Goal: Task Accomplishment & Management: Manage account settings

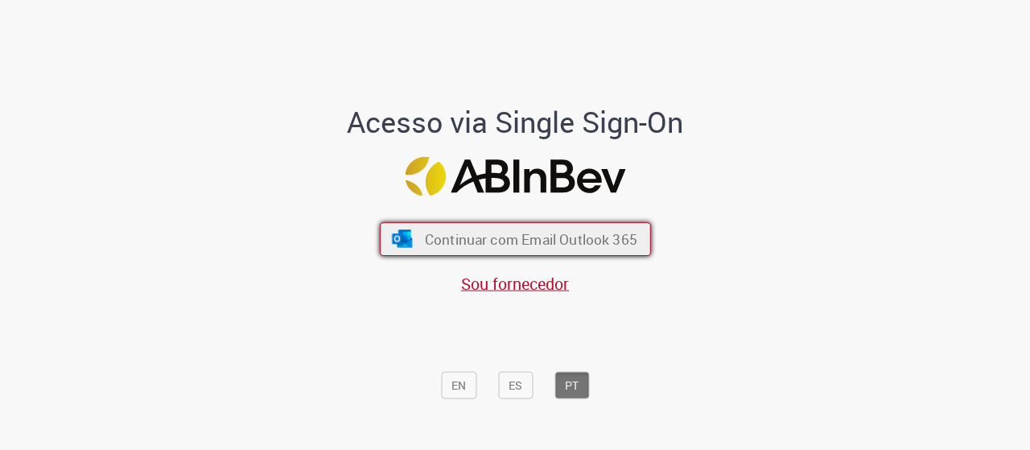
click at [460, 237] on span "Continuar com Email Outlook 365" at bounding box center [530, 238] width 213 height 19
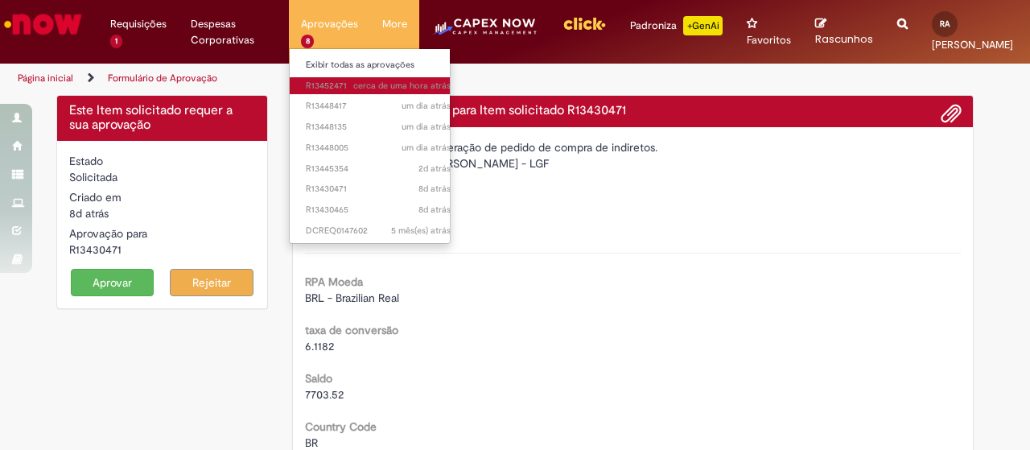
click at [332, 85] on span "cerca de [PERSON_NAME] atrás cerca de [PERSON_NAME] atrás R13452471" at bounding box center [378, 86] width 145 height 13
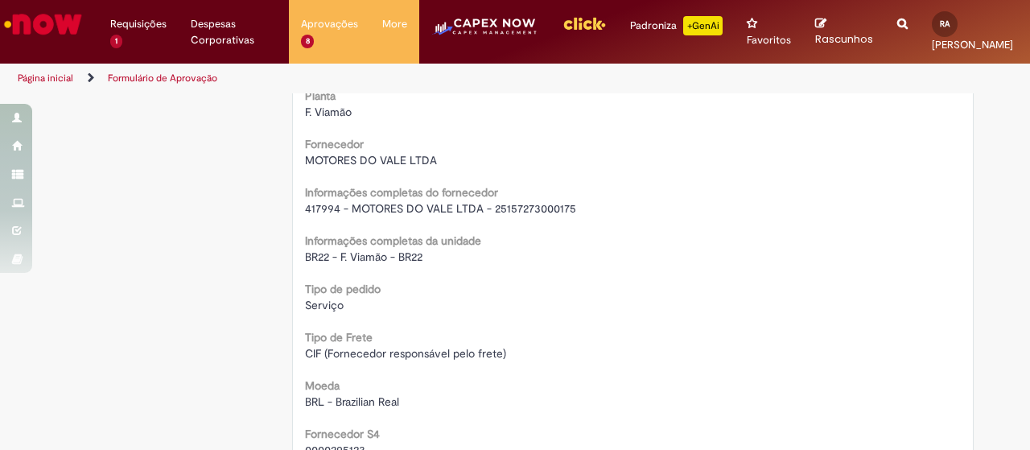
scroll to position [1288, 0]
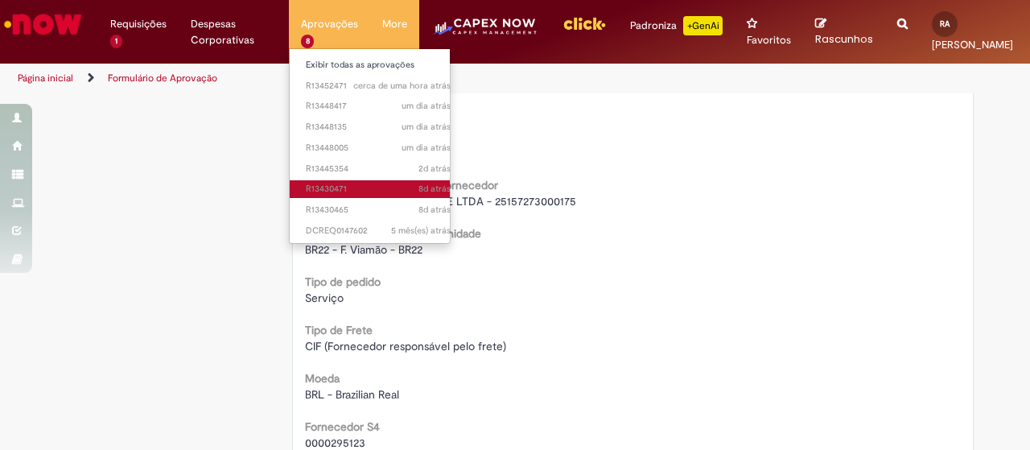
click at [345, 183] on span "8d atrás 8 [PERSON_NAME] atrás R13430471" at bounding box center [378, 189] width 145 height 13
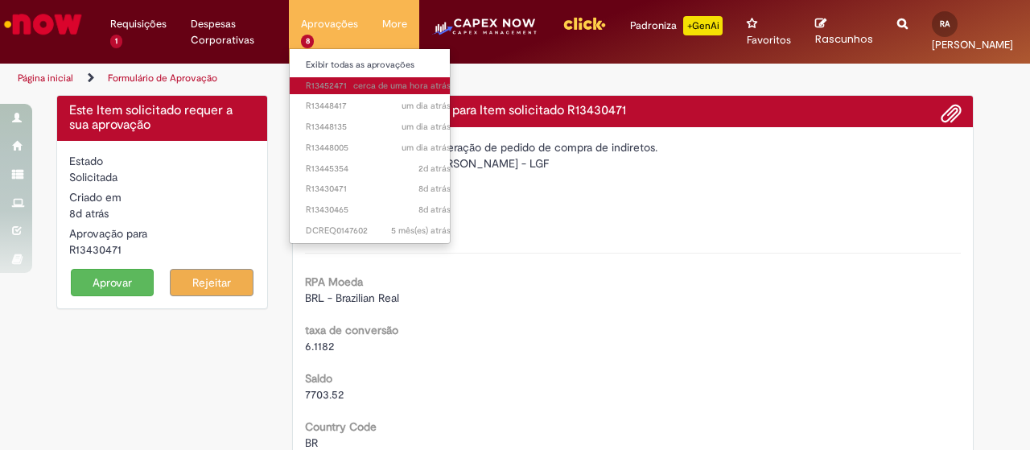
click at [338, 81] on span "cerca de [PERSON_NAME] atrás cerca de [PERSON_NAME] atrás R13452471" at bounding box center [378, 86] width 145 height 13
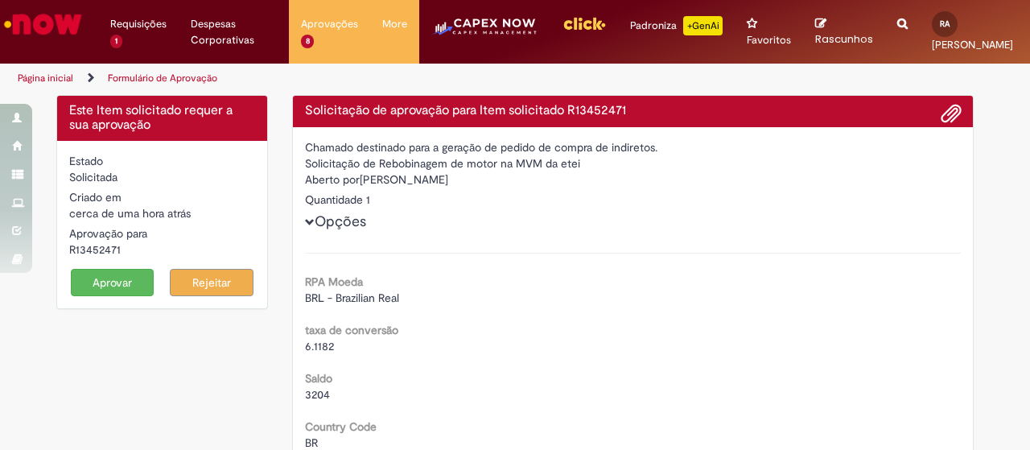
click at [96, 281] on button "Aprovar" at bounding box center [113, 282] width 84 height 27
